Goal: Navigation & Orientation: Find specific page/section

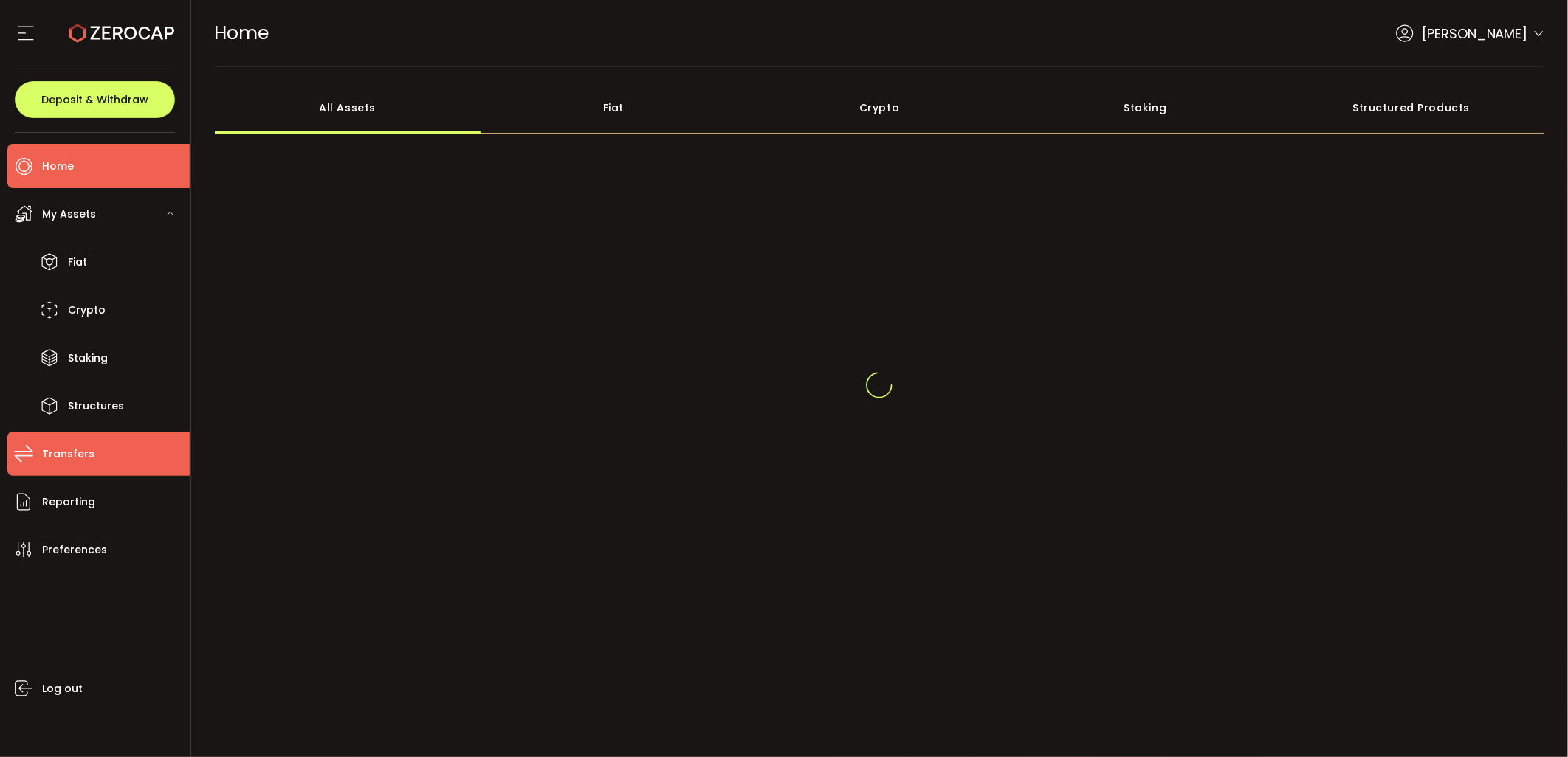
click at [99, 432] on li "Transfers" at bounding box center [99, 454] width 183 height 44
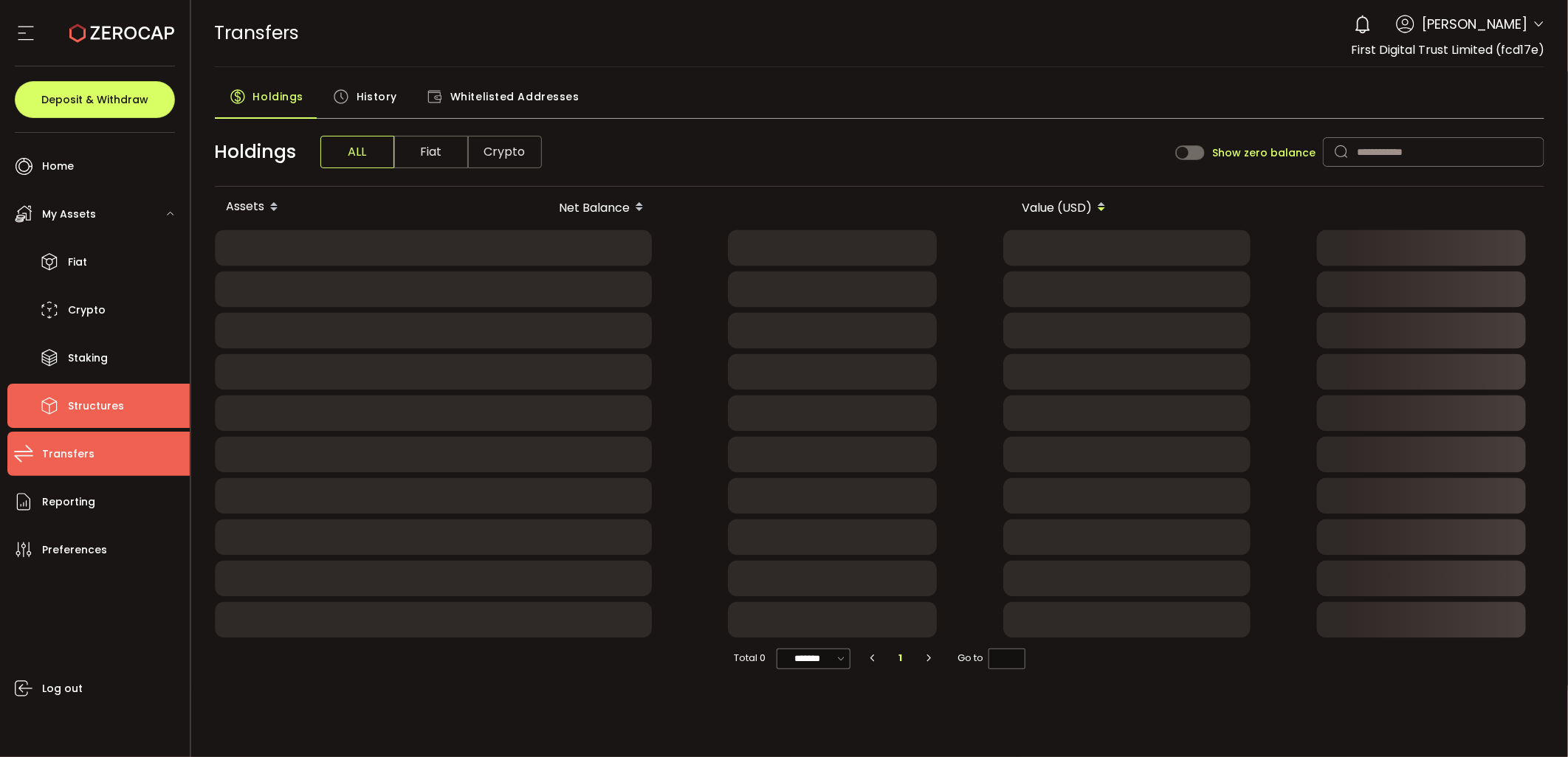
click at [108, 397] on span "Structures" at bounding box center [96, 407] width 56 height 22
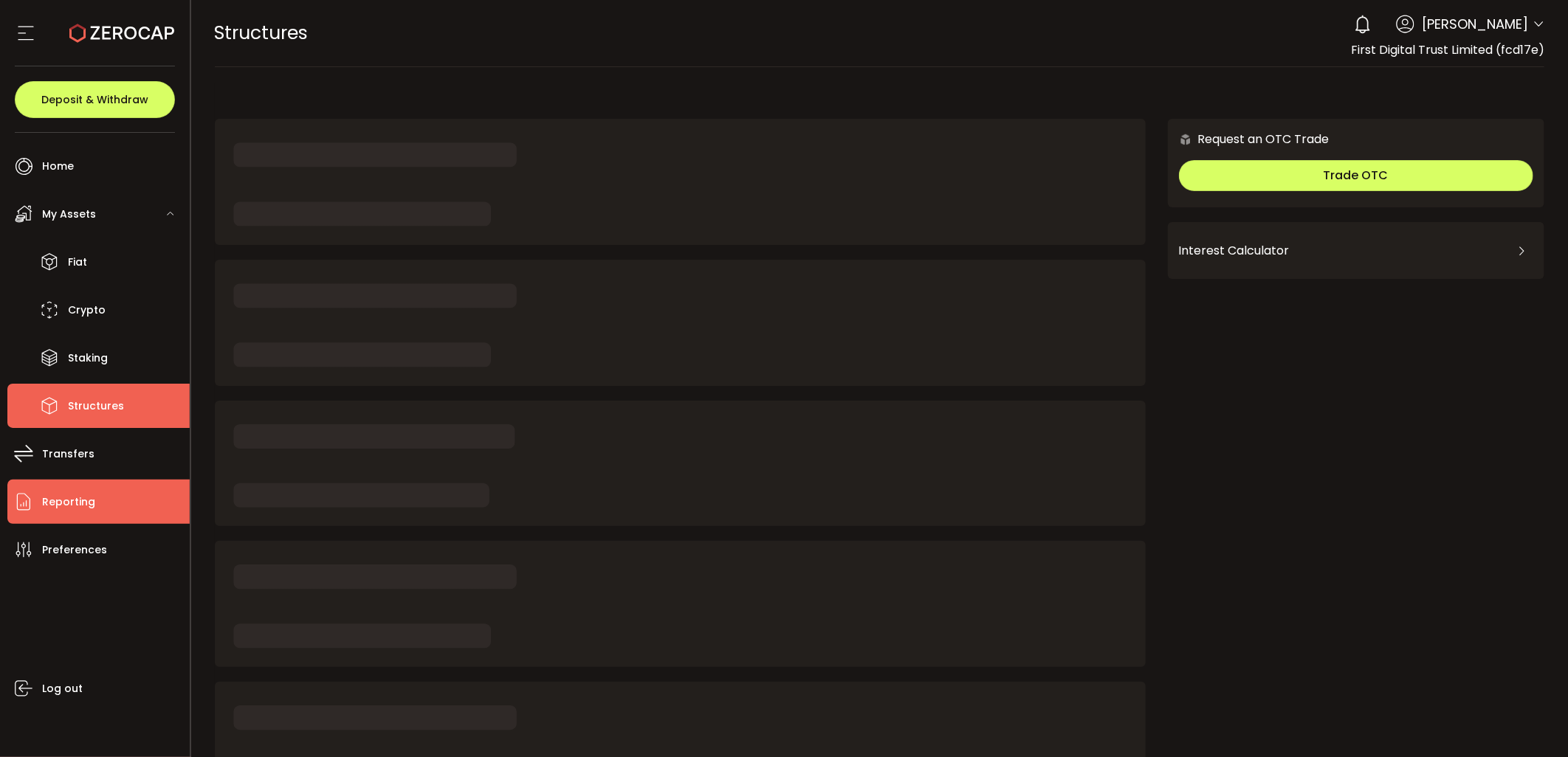
click at [106, 499] on li "Reporting" at bounding box center [99, 501] width 183 height 44
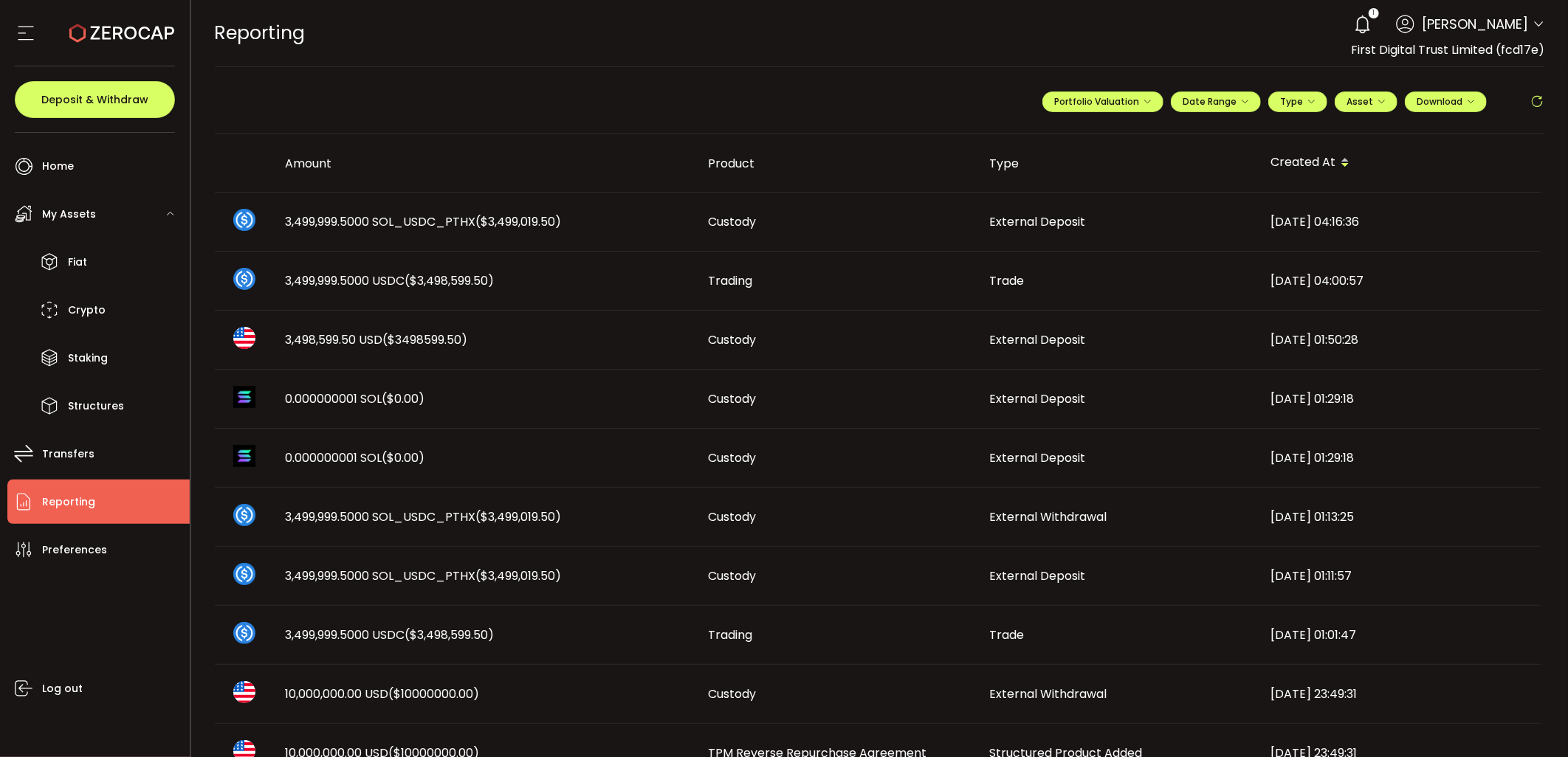
click at [1531, 100] on icon at bounding box center [1536, 102] width 15 height 15
click at [1529, 99] on icon at bounding box center [1536, 102] width 15 height 15
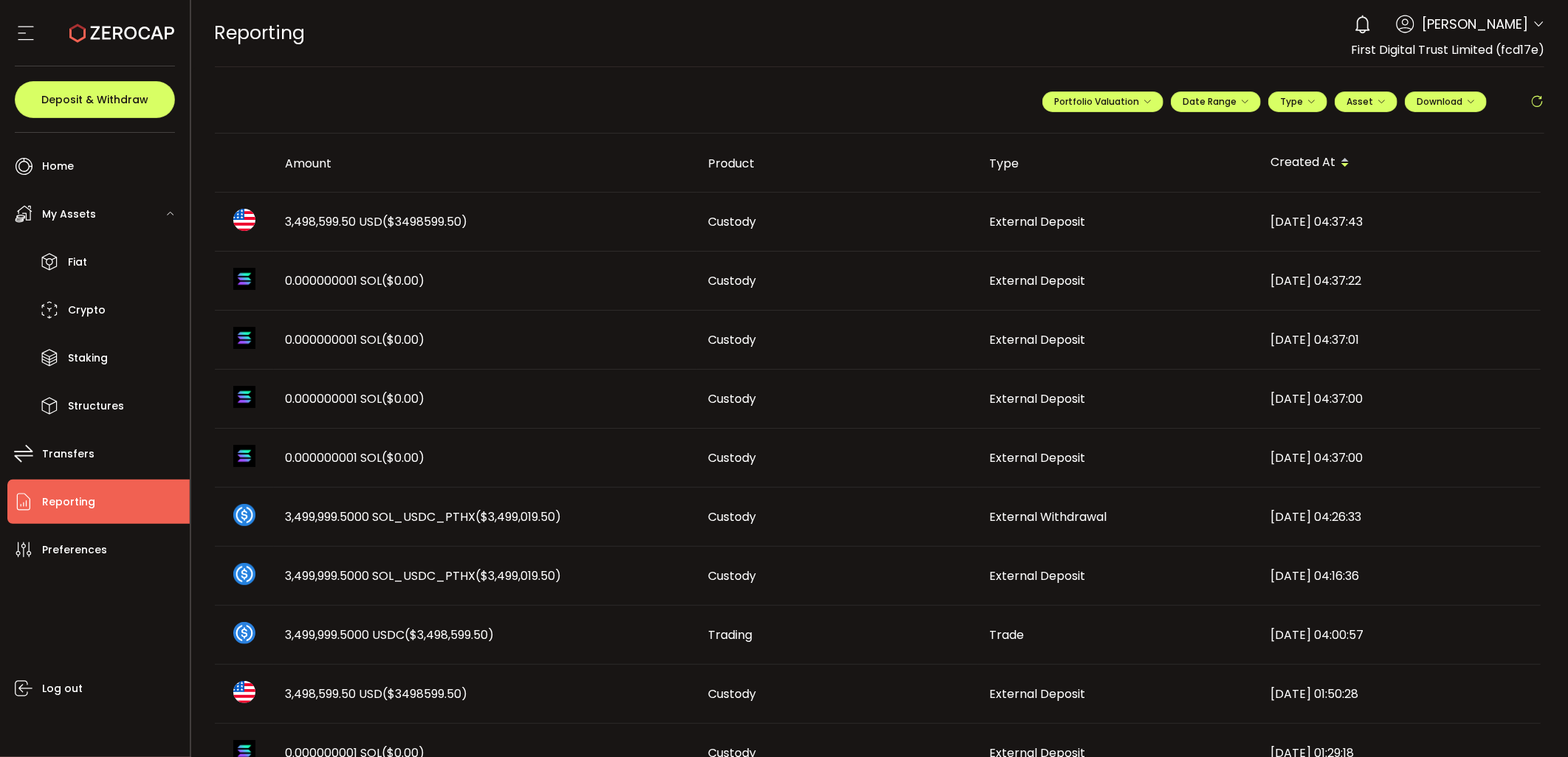
click at [465, 220] on span "($3498599.50)" at bounding box center [425, 222] width 85 height 17
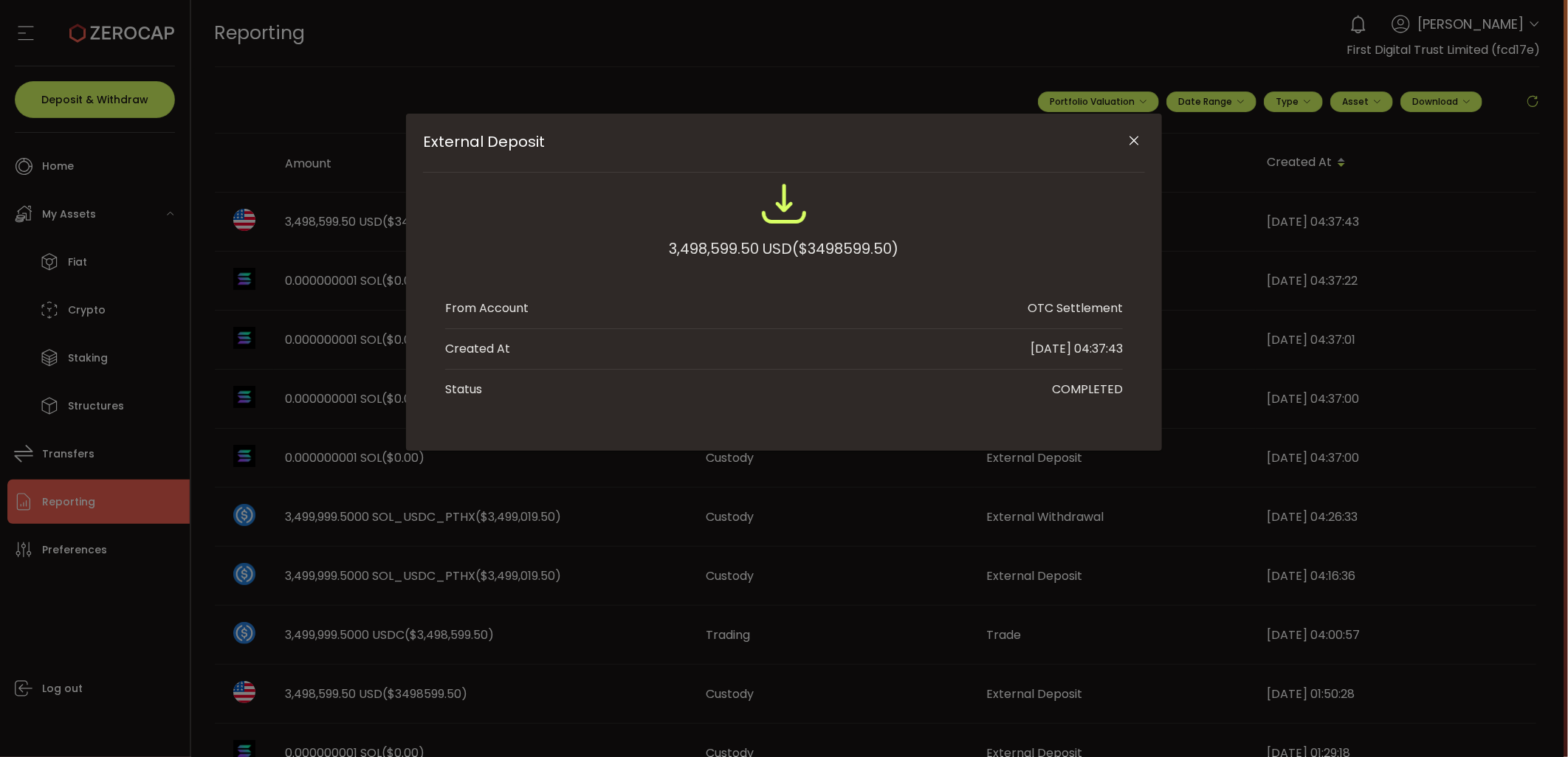
click at [864, 243] on span "($3498599.50)" at bounding box center [846, 249] width 106 height 26
copy span "3498599.50"
drag, startPoint x: 1136, startPoint y: 136, endPoint x: 1102, endPoint y: 2, distance: 138.2
click at [1136, 136] on icon "Close" at bounding box center [1134, 140] width 15 height 15
